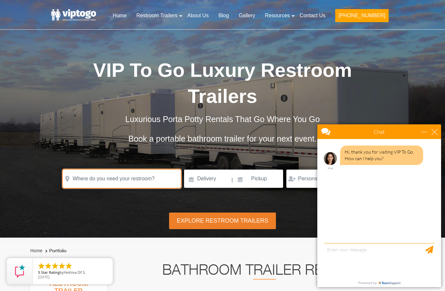
click at [132, 183] on input "text" at bounding box center [122, 179] width 118 height 18
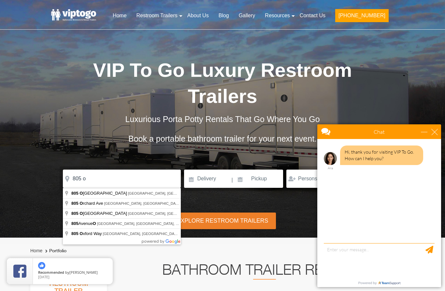
type input "[STREET_ADDRESS]"
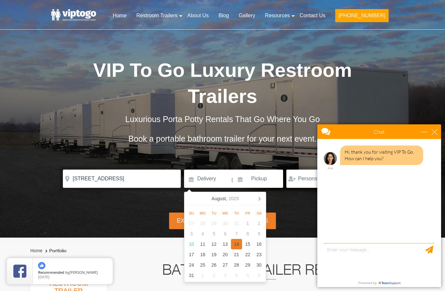
click at [235, 246] on div "14" at bounding box center [236, 244] width 11 height 10
type input "[DATE]"
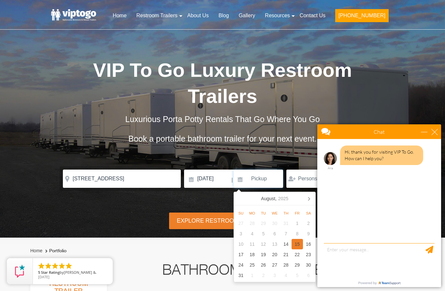
click at [296, 246] on div "15" at bounding box center [296, 244] width 11 height 10
type input "[DATE]"
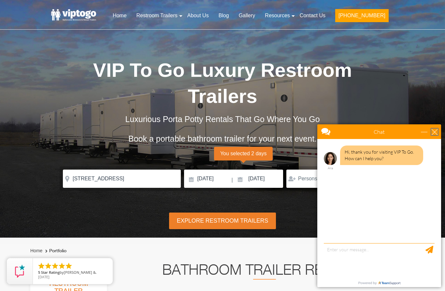
click at [434, 133] on div "close" at bounding box center [434, 132] width 7 height 7
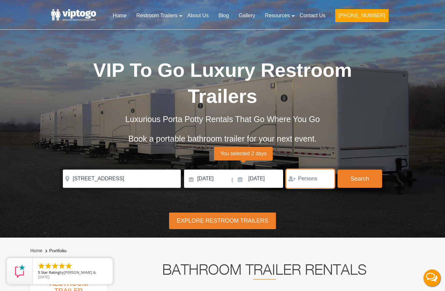
click at [304, 182] on input "number" at bounding box center [310, 179] width 48 height 18
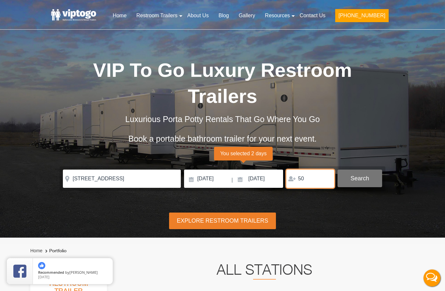
type input "50"
click at [366, 183] on button "Search" at bounding box center [359, 179] width 45 height 18
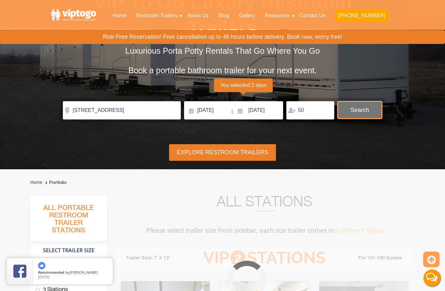
scroll to position [264, 0]
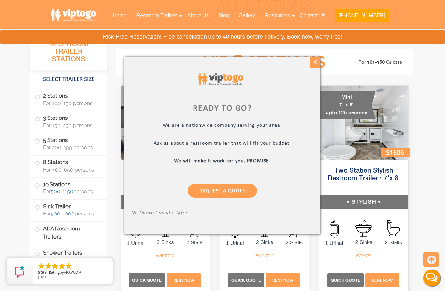
click at [311, 64] on div "X" at bounding box center [315, 62] width 10 height 11
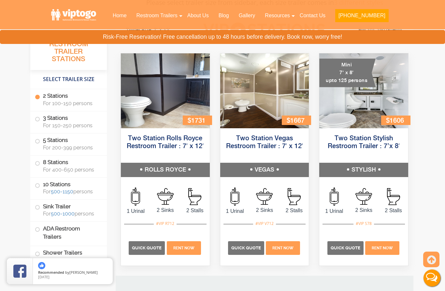
scroll to position [293, 0]
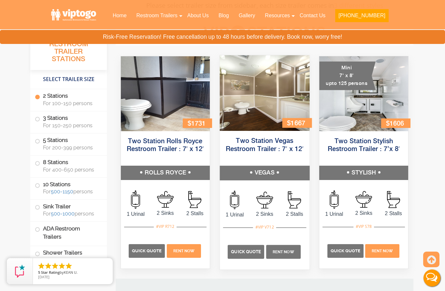
click at [283, 251] on span "Rent Now" at bounding box center [282, 251] width 21 height 5
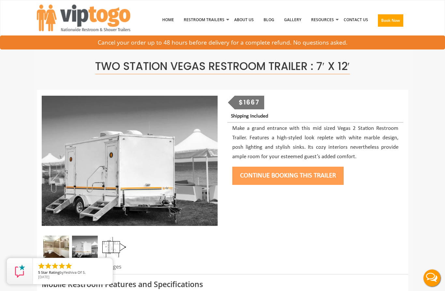
click at [318, 169] on button "Continue Booking this trailer" at bounding box center [287, 176] width 111 height 18
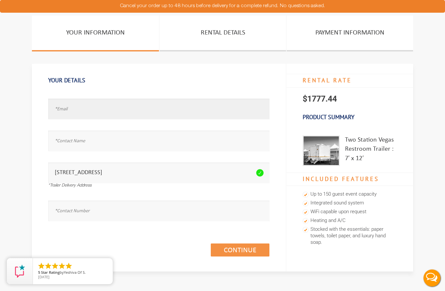
click at [205, 107] on input "text" at bounding box center [158, 109] width 221 height 21
type input "jaizer99@gmail.com"
click at [159, 141] on input "text" at bounding box center [158, 141] width 221 height 21
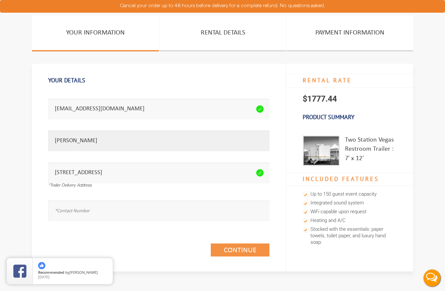
type input "Joseph Aizer"
click at [175, 210] on input "text" at bounding box center [158, 210] width 221 height 21
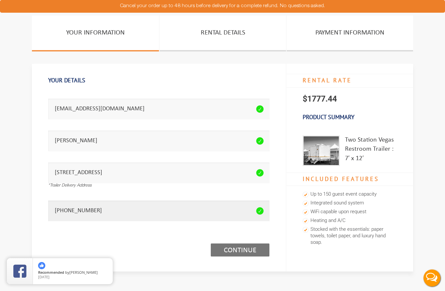
type input "917-547-3092"
click at [246, 247] on link "Continue (1/3)" at bounding box center [240, 249] width 59 height 13
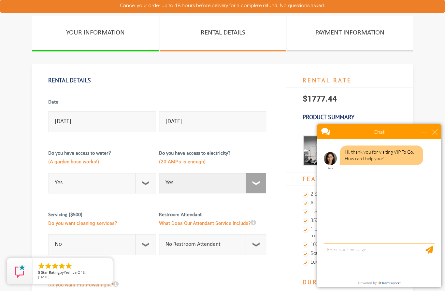
select select "No"
checkbox input "true"
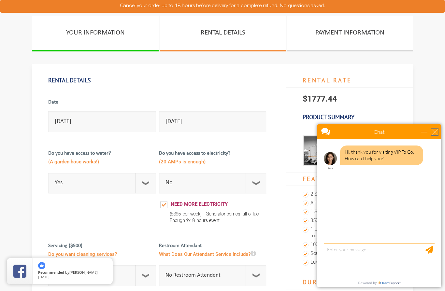
click at [436, 134] on div "close" at bounding box center [434, 132] width 7 height 7
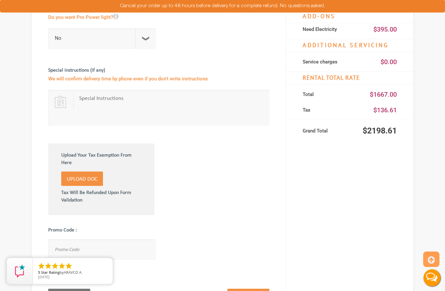
scroll to position [298, 0]
click at [101, 246] on input "text" at bounding box center [101, 249] width 107 height 21
type input "viptogo10"
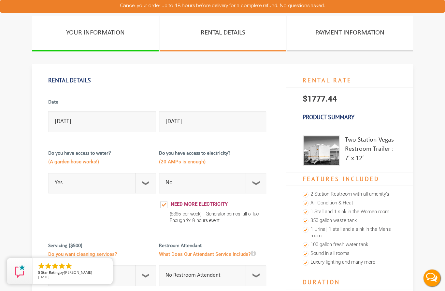
scroll to position [28, 0]
